Goal: Contribute content

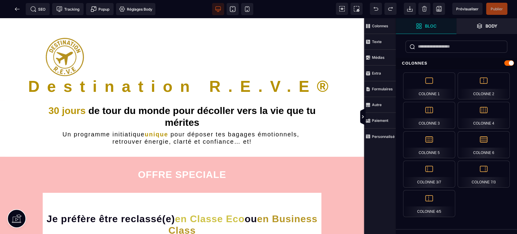
click at [460, 7] on span "Prévisualiser" at bounding box center [467, 9] width 22 height 5
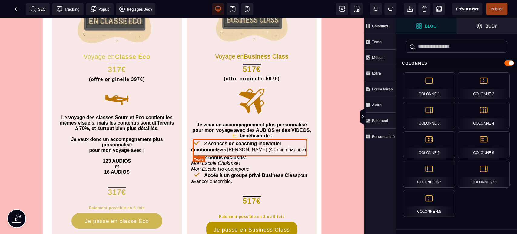
scroll to position [403, 0]
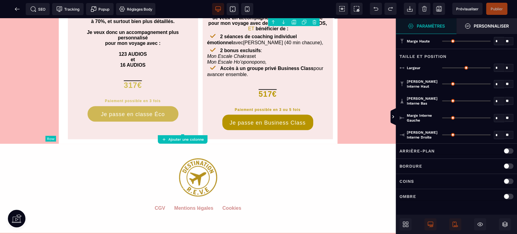
type input "*"
type input "***"
type input "**"
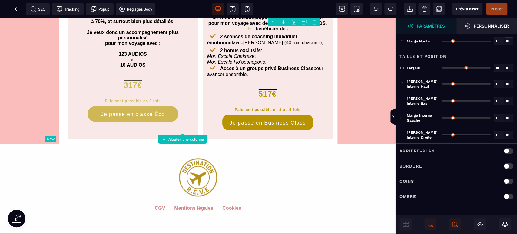
type input "**"
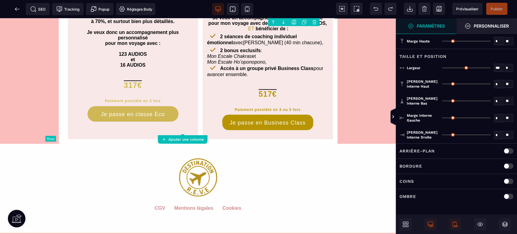
type input "**"
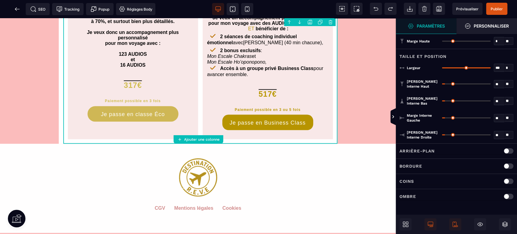
click at [499, 24] on strong "Personnaliser" at bounding box center [490, 26] width 35 height 5
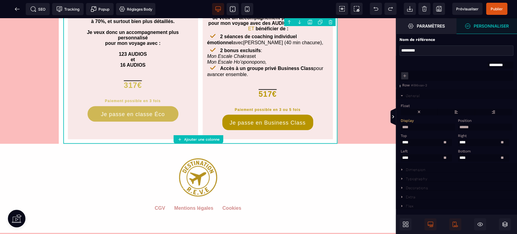
click at [421, 170] on div "Dimension" at bounding box center [416, 169] width 20 height 4
click at [432, 26] on strong "Paramètres" at bounding box center [430, 26] width 28 height 5
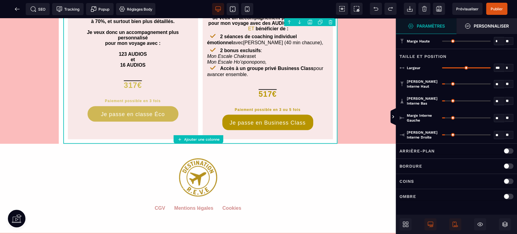
type input "*"
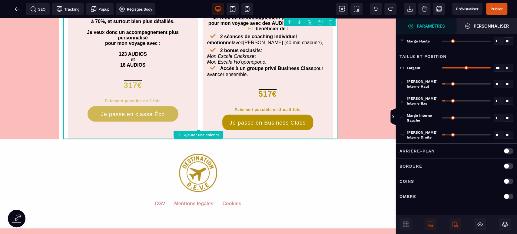
drag, startPoint x: 445, startPoint y: 99, endPoint x: 436, endPoint y: 99, distance: 8.5
type input "*"
click at [442, 100] on input "range" at bounding box center [466, 100] width 49 height 1
click at [498, 8] on span "Publier" at bounding box center [496, 9] width 12 height 5
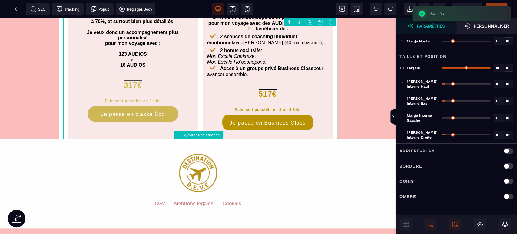
click at [235, 8] on icon at bounding box center [232, 8] width 5 height 5
type input "*"
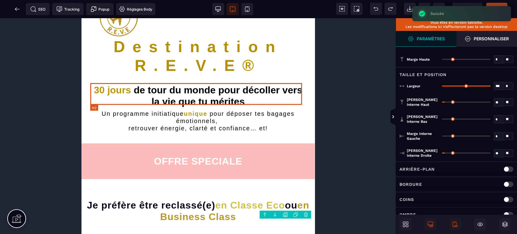
scroll to position [0, 0]
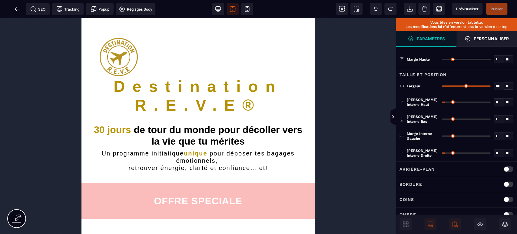
click at [247, 4] on span at bounding box center [247, 9] width 12 height 12
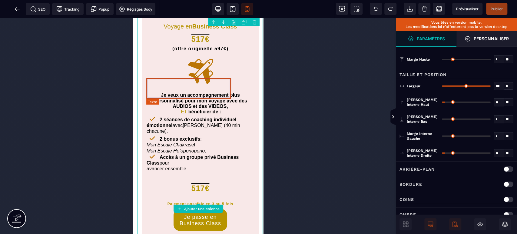
scroll to position [770, 0]
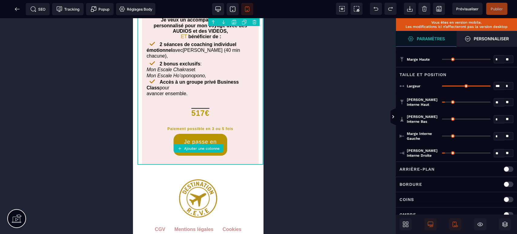
click at [214, 9] on span at bounding box center [218, 9] width 12 height 12
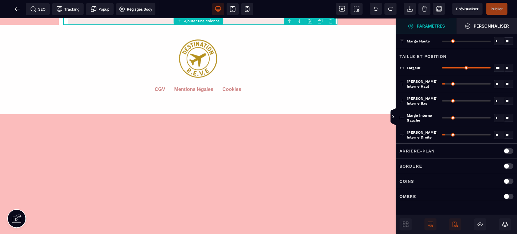
click at [495, 8] on span "Publier" at bounding box center [496, 9] width 12 height 5
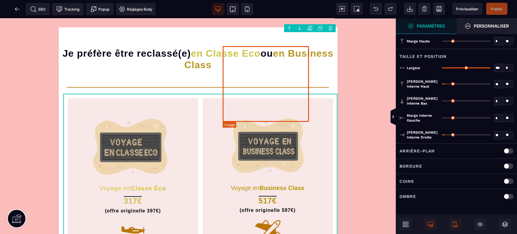
scroll to position [159, 0]
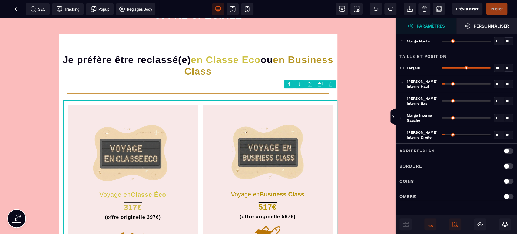
click at [17, 8] on icon at bounding box center [17, 9] width 6 height 6
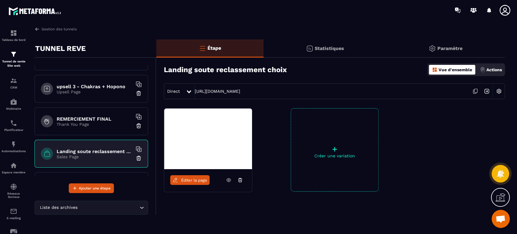
scroll to position [358, 0]
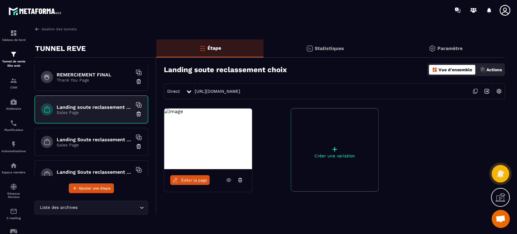
click at [110, 134] on div "Landing Soute reclassement Eco paiement Sales Page" at bounding box center [90, 142] width 113 height 28
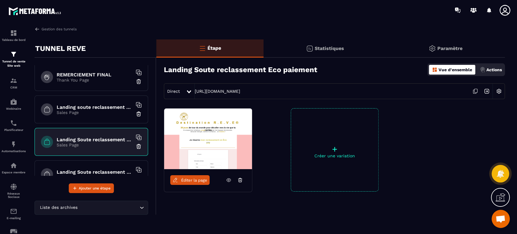
click at [195, 181] on span "Éditer la page" at bounding box center [194, 180] width 26 height 5
